Goal: Task Accomplishment & Management: Complete application form

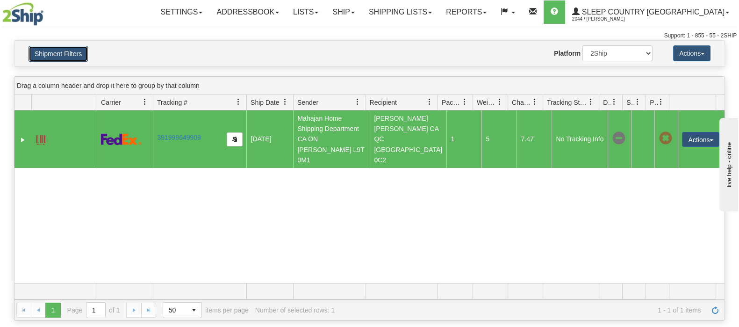
click at [78, 48] on button "Shipment Filters" at bounding box center [58, 54] width 59 height 16
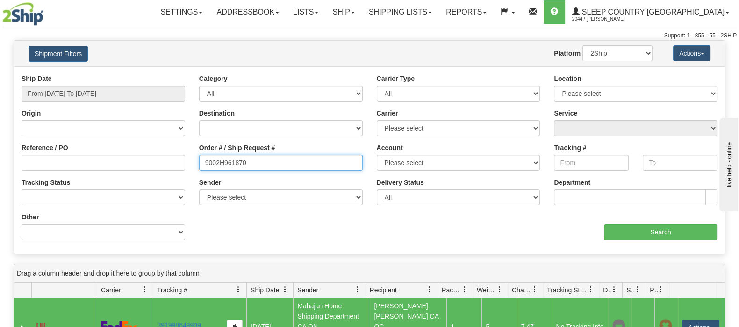
drag, startPoint x: 259, startPoint y: 163, endPoint x: 129, endPoint y: 156, distance: 129.7
click at [129, 74] on div "Reference / PO Order # / Ship Request # 9002H961870 Account Please select Canad…" at bounding box center [369, 74] width 710 height 0
paste input "44176"
type input "9002H944176"
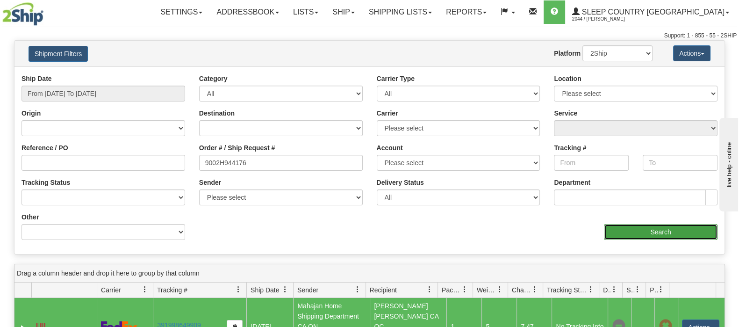
drag, startPoint x: 644, startPoint y: 228, endPoint x: 641, endPoint y: 223, distance: 5.5
click at [641, 224] on input "Search" at bounding box center [661, 232] width 114 height 16
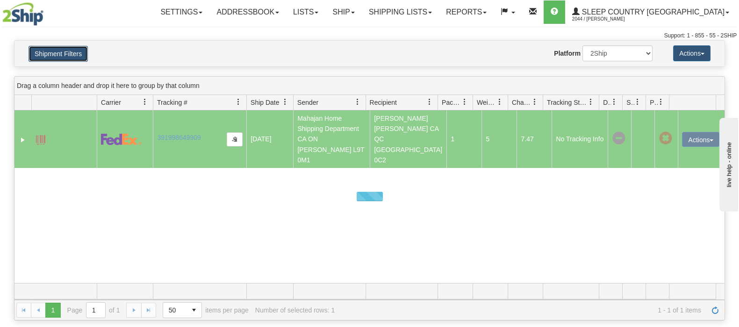
click at [50, 53] on button "Shipment Filters" at bounding box center [58, 54] width 59 height 16
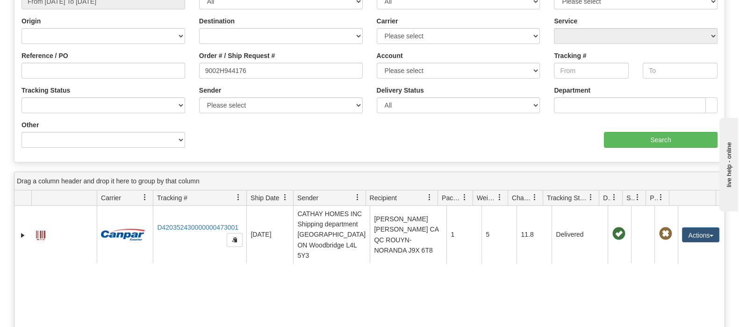
scroll to position [175, 0]
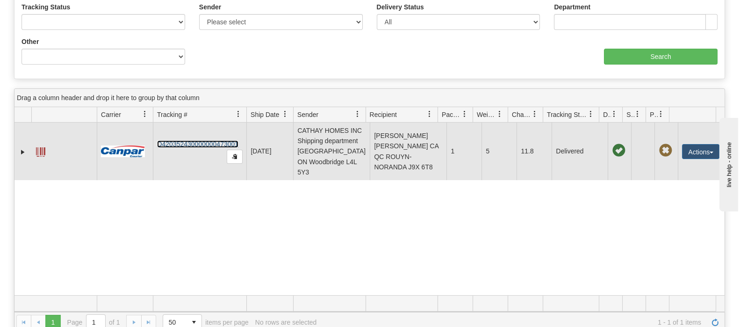
click at [208, 147] on link "D420352430000000473001" at bounding box center [197, 143] width 81 height 7
click at [698, 159] on button "Actions" at bounding box center [700, 151] width 37 height 15
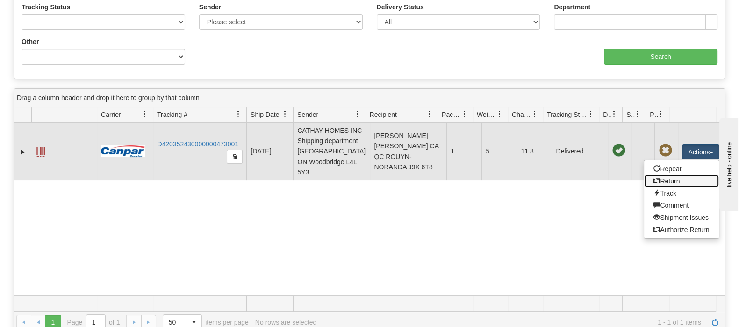
click at [673, 184] on link "Return" at bounding box center [681, 181] width 75 height 12
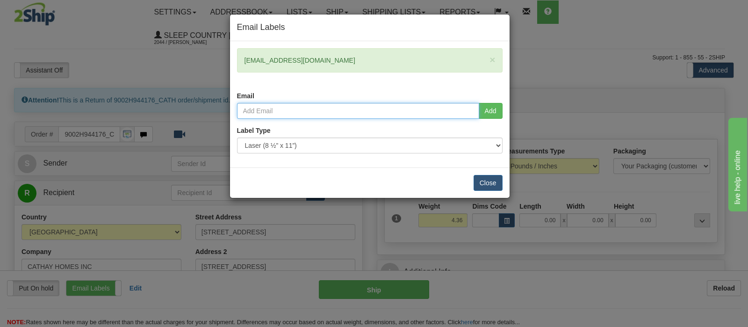
click at [393, 106] on input "email" at bounding box center [358, 111] width 242 height 16
type input "bernard.cabana@dormez.com"
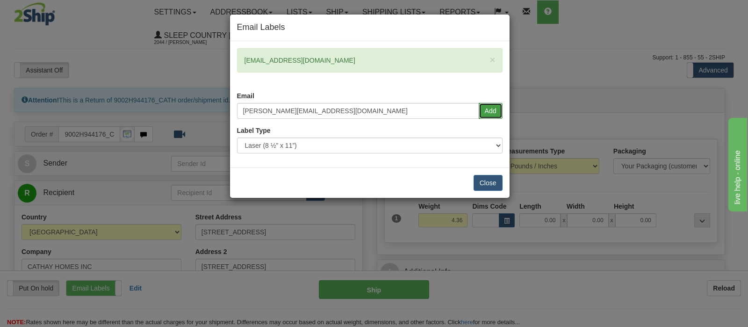
click at [497, 111] on button "Add" at bounding box center [491, 111] width 24 height 16
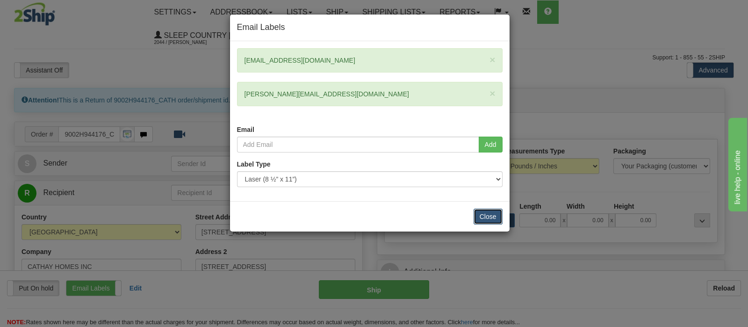
click at [495, 215] on button "Close" at bounding box center [488, 217] width 29 height 16
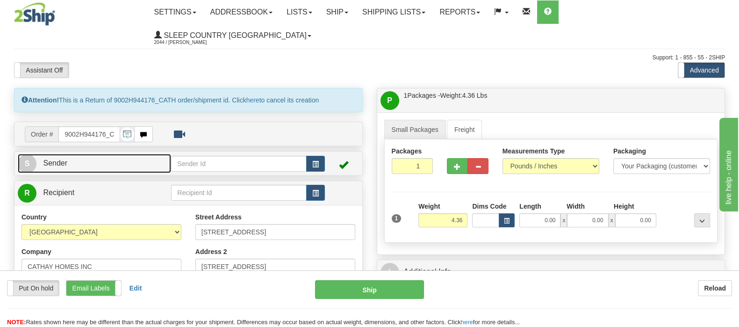
click at [157, 154] on link "S Sender" at bounding box center [94, 163] width 153 height 19
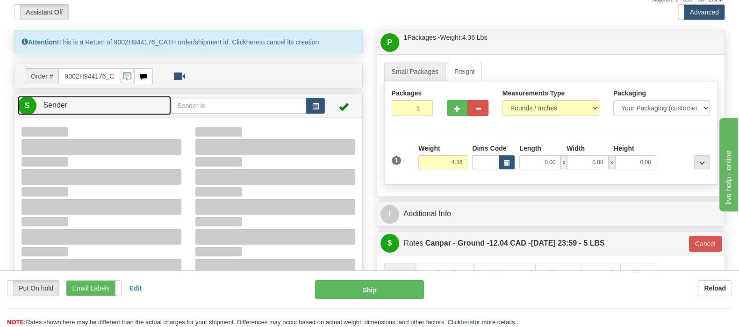
scroll to position [175, 0]
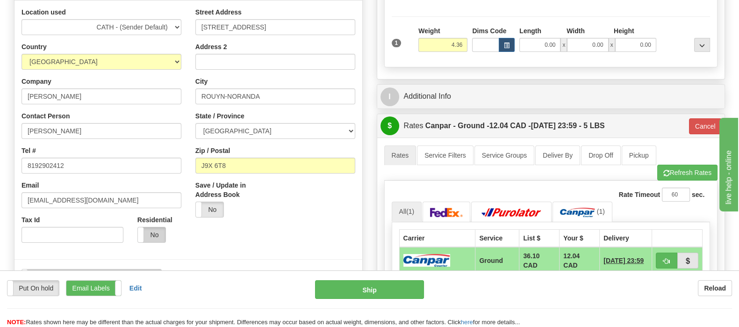
click at [147, 227] on label "No" at bounding box center [152, 234] width 28 height 15
type input "1"
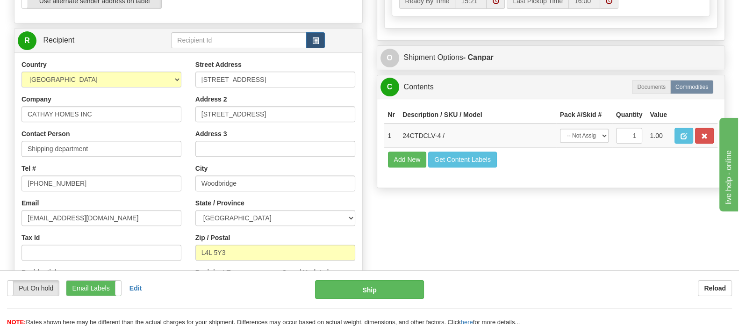
scroll to position [409, 0]
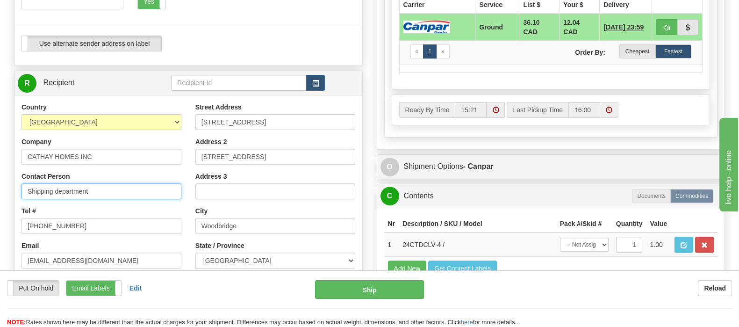
drag, startPoint x: 92, startPoint y: 167, endPoint x: -29, endPoint y: 166, distance: 120.2
paste input "Belleville Hub"
type input "Belleville Hub"
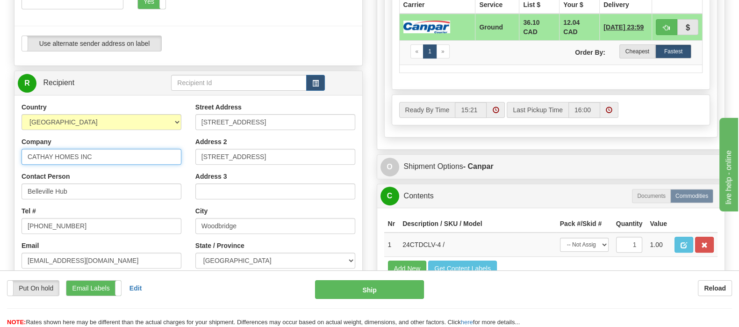
drag, startPoint x: 96, startPoint y: 130, endPoint x: -84, endPoint y: 125, distance: 180.1
type input "Sleep Country [GEOGRAPHIC_DATA]"
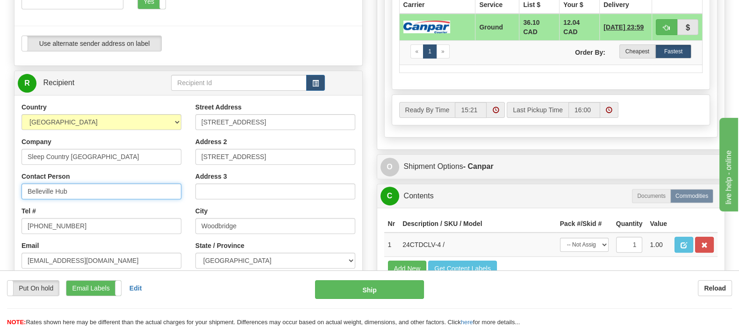
click at [101, 183] on input "Belleville Hub" at bounding box center [102, 191] width 160 height 16
type input "Belleville Hub 914"
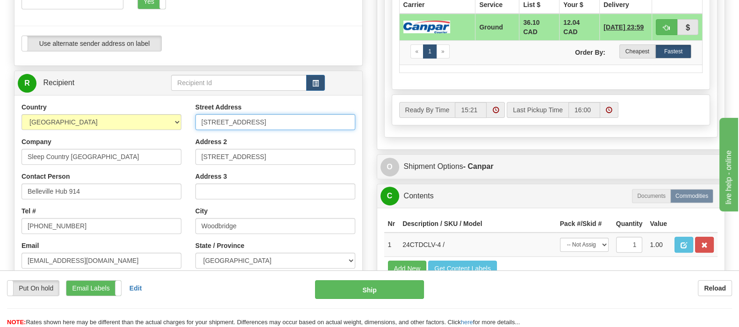
drag, startPoint x: 294, startPoint y: 102, endPoint x: 161, endPoint y: 100, distance: 132.8
click at [161, 102] on div "Country AFGHANISTAN ALAND ISLANDS ALBANIA ALGERIA AMERICAN SAMOA ANDORRA ANGOLA…" at bounding box center [188, 228] width 348 height 252
paste input "520 COLLEGE ST EAST BELLEVILLE K8N 4Z6"
drag, startPoint x: 275, startPoint y: 98, endPoint x: 315, endPoint y: 97, distance: 39.3
click at [315, 114] on input "520 COLLEGE ST EAST BELLEVILLE K8N 4Z6" at bounding box center [275, 122] width 160 height 16
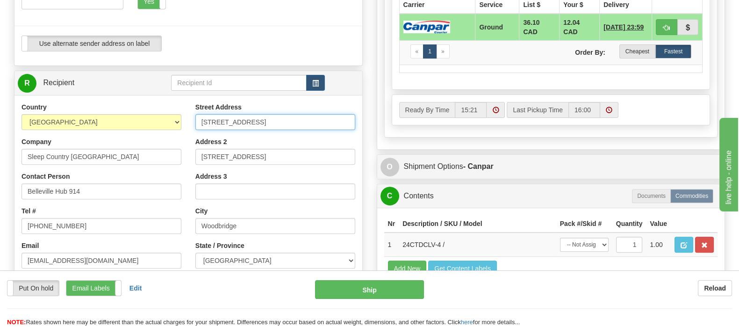
type input "520 COLLEGE ST EAST K8N 4Z6"
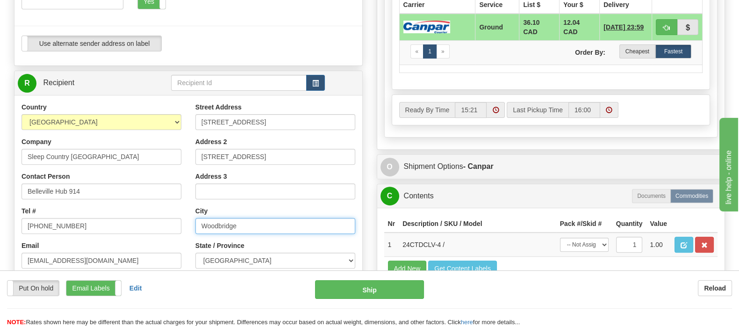
drag, startPoint x: 270, startPoint y: 200, endPoint x: 190, endPoint y: 196, distance: 80.0
click at [187, 198] on div "Country AFGHANISTAN ALAND ISLANDS ALBANIA ALGERIA AMERICAN SAMOA ANDORRA ANGOLA…" at bounding box center [188, 228] width 348 height 252
paste input "BELLEVILLE"
type input "BELLEVILLE"
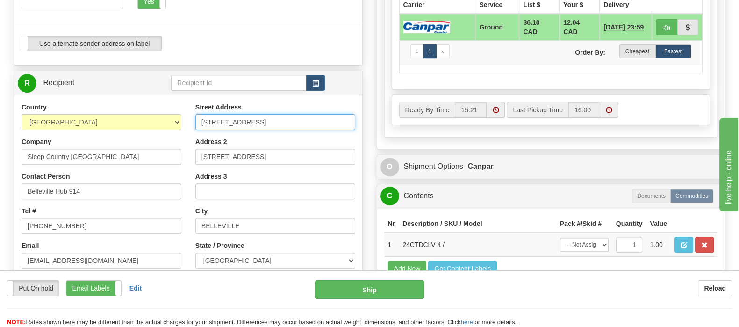
drag, startPoint x: 307, startPoint y: 98, endPoint x: 275, endPoint y: 100, distance: 31.4
click at [275, 114] on input "520 COLLEGE ST EAST K8N 4Z6" at bounding box center [275, 122] width 160 height 16
click at [306, 114] on input "520 COLLEGE ST EAST K8N 4Z6" at bounding box center [275, 122] width 160 height 16
drag, startPoint x: 308, startPoint y: 96, endPoint x: 276, endPoint y: 98, distance: 31.4
click at [276, 114] on input "520 COLLEGE ST EAST K8N 4Z6" at bounding box center [275, 122] width 160 height 16
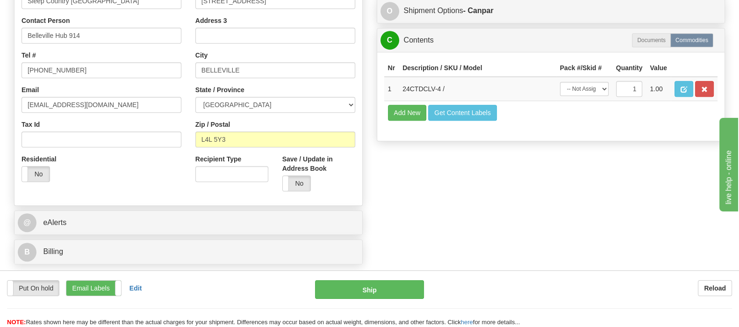
scroll to position [584, 0]
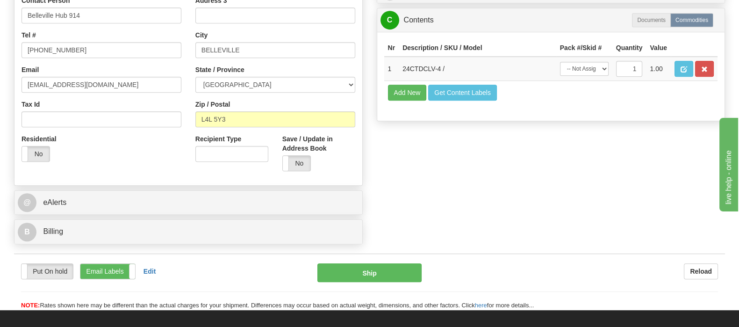
type input "520 COLLEGE ST EAST"
drag, startPoint x: 248, startPoint y: 101, endPoint x: 187, endPoint y: 97, distance: 61.0
click at [187, 97] on div "Country AFGHANISTAN ALAND ISLANDS ALBANIA ALGERIA AMERICAN SAMOA ANDORRA ANGOLA…" at bounding box center [188, 53] width 348 height 252
paste input "K8N 4Z6"
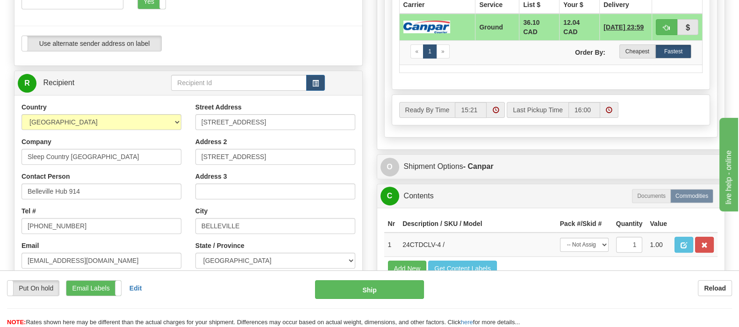
scroll to position [467, 0]
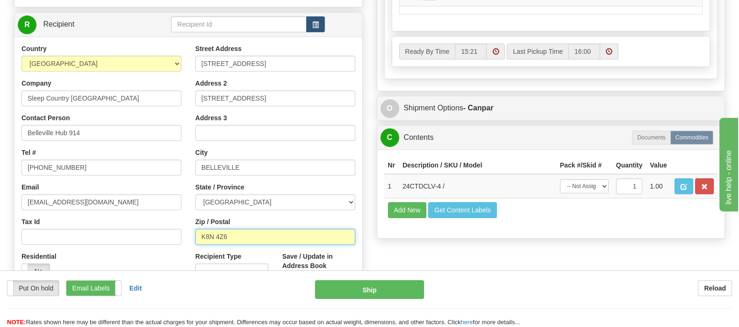
type input "K8N 4Z6"
type input "1"
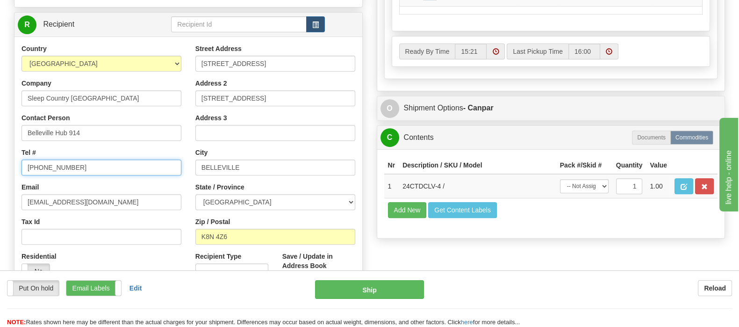
drag, startPoint x: 96, startPoint y: 147, endPoint x: -15, endPoint y: 146, distance: 111.3
paste input "1-888-753-3788"
type input "1-888-753-3788"
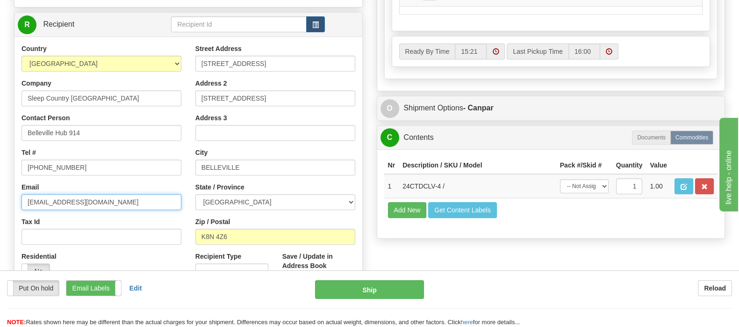
drag, startPoint x: 108, startPoint y: 181, endPoint x: -15, endPoint y: 176, distance: 123.5
click at [77, 194] on input "Email" at bounding box center [102, 202] width 160 height 16
paste input "cs@support.sleepcountry.ca"
type input "cs@support.sleepcountry.ca"
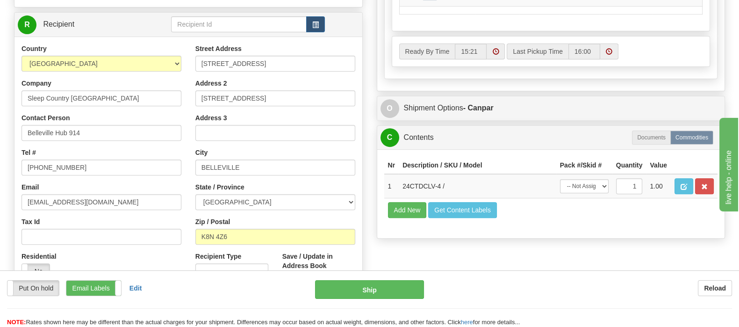
drag, startPoint x: 199, startPoint y: 282, endPoint x: 202, endPoint y: 272, distance: 10.2
click at [199, 281] on div "Put On hold Put On hold Print Order Slip Print Order Slip Email Labels Email La…" at bounding box center [154, 288] width 294 height 16
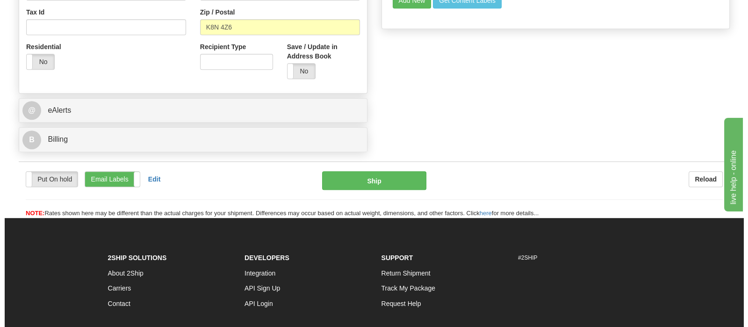
scroll to position [607, 0]
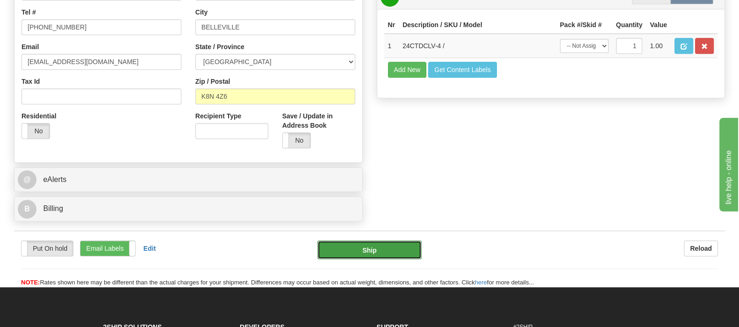
click at [344, 240] on button "Ship" at bounding box center [369, 249] width 105 height 19
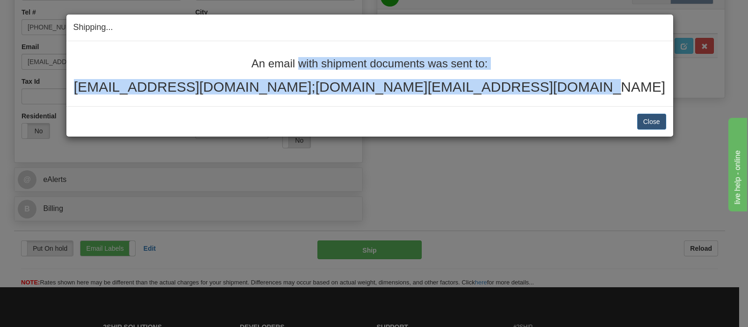
drag, startPoint x: 558, startPoint y: 87, endPoint x: 171, endPoint y: 63, distance: 388.3
click at [171, 63] on div "An email with shipment documents was sent to: dominiquetremblay2@hotmail.com;be…" at bounding box center [369, 76] width 593 height 37
copy div "An email with shipment documents was sent to: dominiquetremblay2@hotmail.com;be…"
click at [382, 91] on h2 "dominiquetremblay2@hotmail.com;bernard.cabana@dormez.com" at bounding box center [369, 86] width 593 height 15
click at [380, 88] on h2 "dominiquetremblay2@hotmail.com;bernard.cabana@dormez.com" at bounding box center [369, 86] width 593 height 15
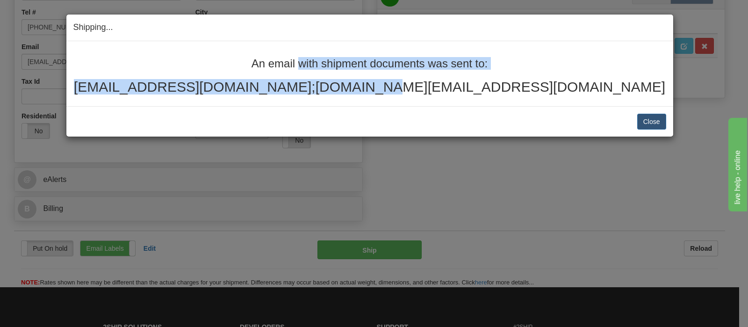
drag, startPoint x: 376, startPoint y: 88, endPoint x: 231, endPoint y: 58, distance: 148.2
click at [231, 58] on div "An email with shipment documents was sent to: dominiquetremblay2@hotmail.com;be…" at bounding box center [369, 76] width 593 height 37
copy div "An email with shipment documents was sent to: dominiquetremblay2@hotmail.com"
click at [652, 122] on button "Close" at bounding box center [651, 122] width 29 height 16
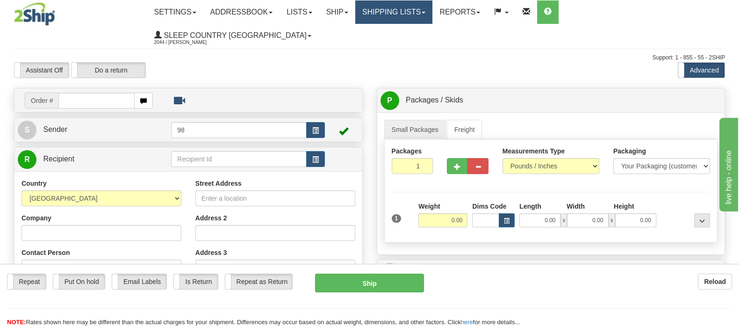
click at [432, 9] on link "Shipping lists" at bounding box center [393, 11] width 77 height 23
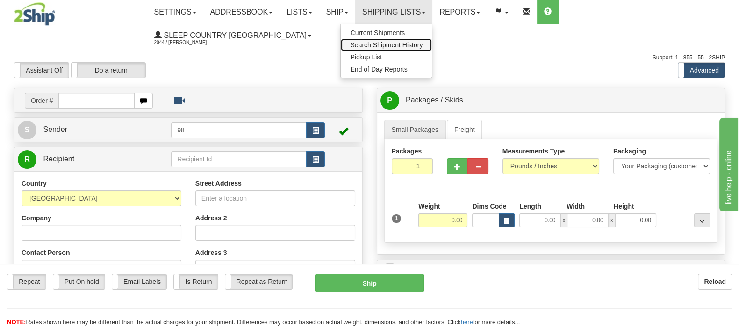
click at [419, 40] on link "Search Shipment History" at bounding box center [386, 45] width 91 height 12
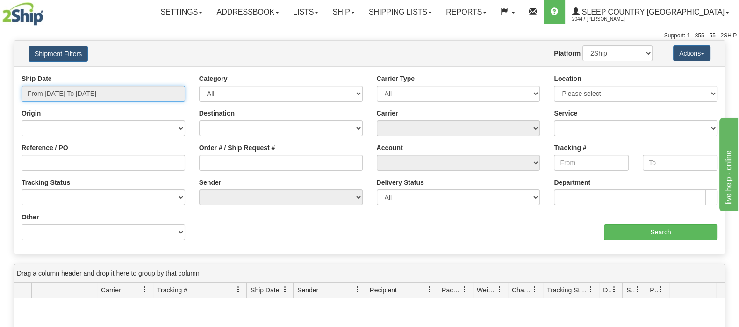
click at [127, 90] on input "From 08/11/2025 To 08/12/2025" at bounding box center [104, 94] width 164 height 16
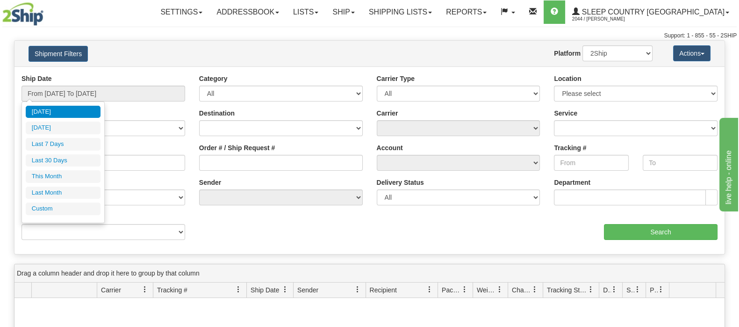
click at [54, 158] on li "Last 30 Days" at bounding box center [63, 160] width 75 height 13
type input "From 07/14/2025 To 08/12/2025"
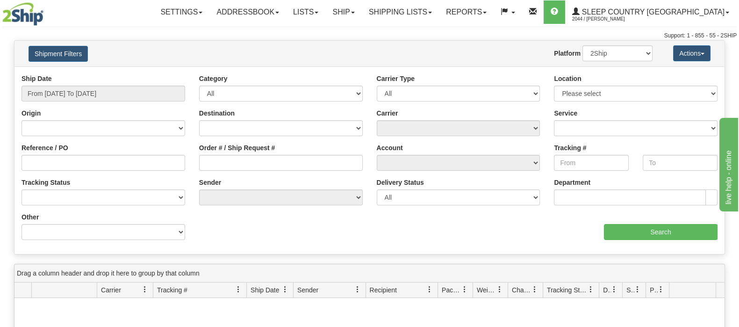
drag, startPoint x: 236, startPoint y: 151, endPoint x: 238, endPoint y: 159, distance: 9.3
click at [236, 152] on div "Order # / Ship Request #" at bounding box center [281, 157] width 164 height 28
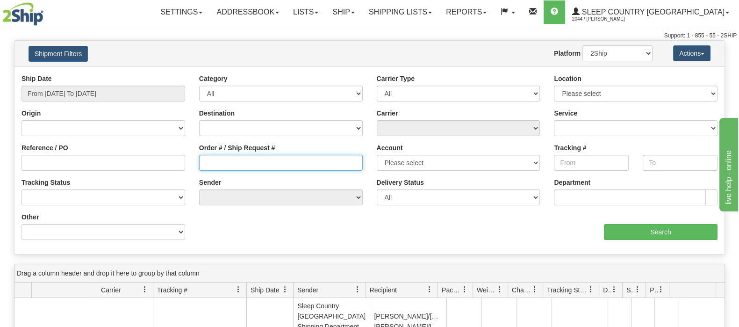
click at [240, 160] on input "Order # / Ship Request #" at bounding box center [281, 163] width 164 height 16
paste input "9002H944176"
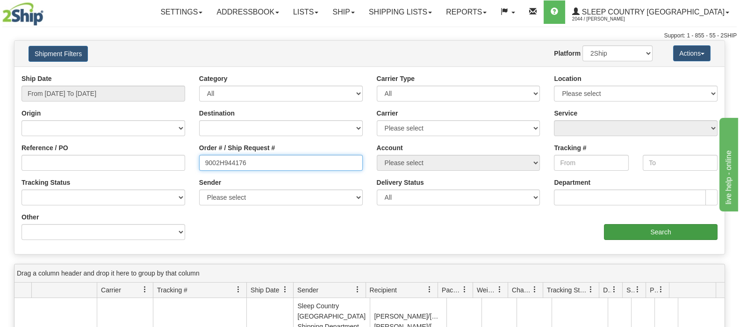
type input "9002H944176"
click at [636, 225] on input "Search" at bounding box center [661, 232] width 114 height 16
